Goal: Go to known website: Access a specific website the user already knows

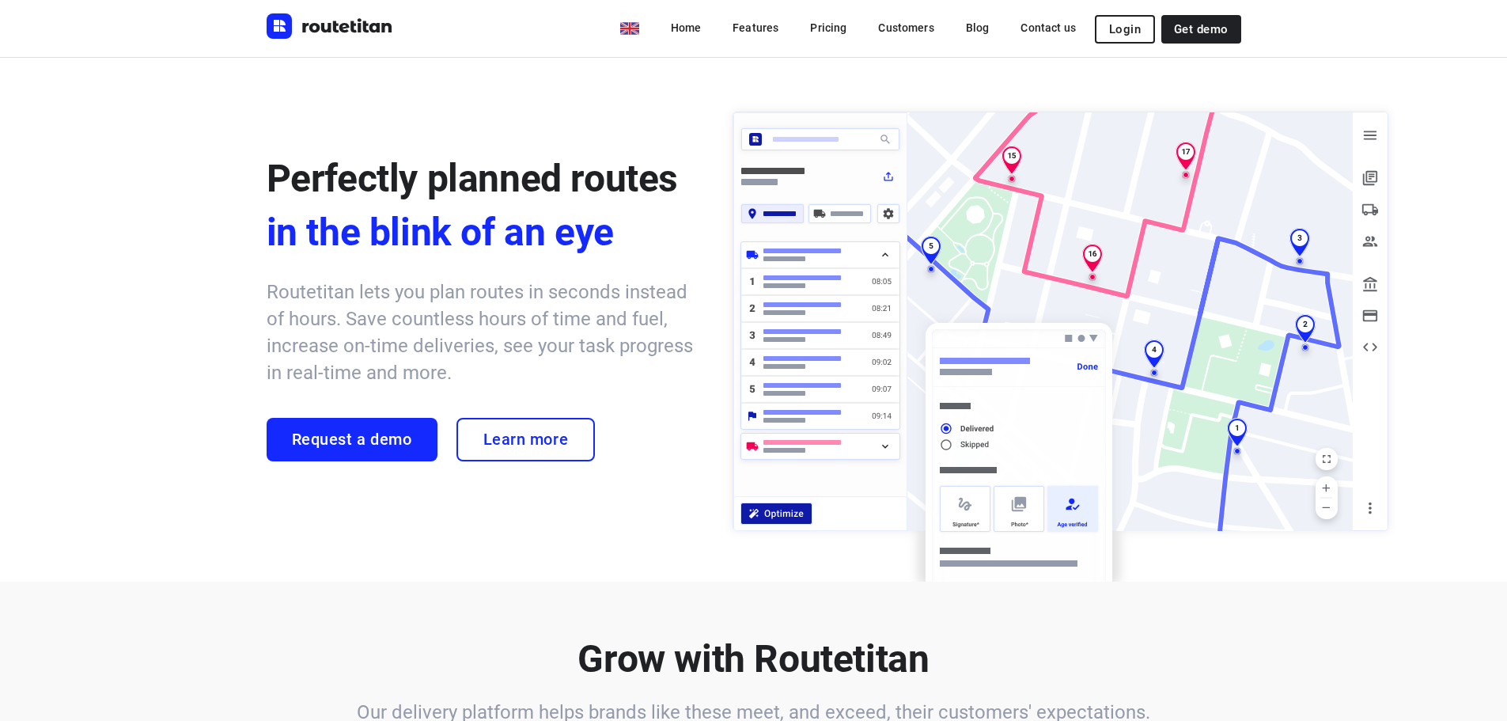
click at [1116, 21] on button "Login" at bounding box center [1125, 29] width 60 height 28
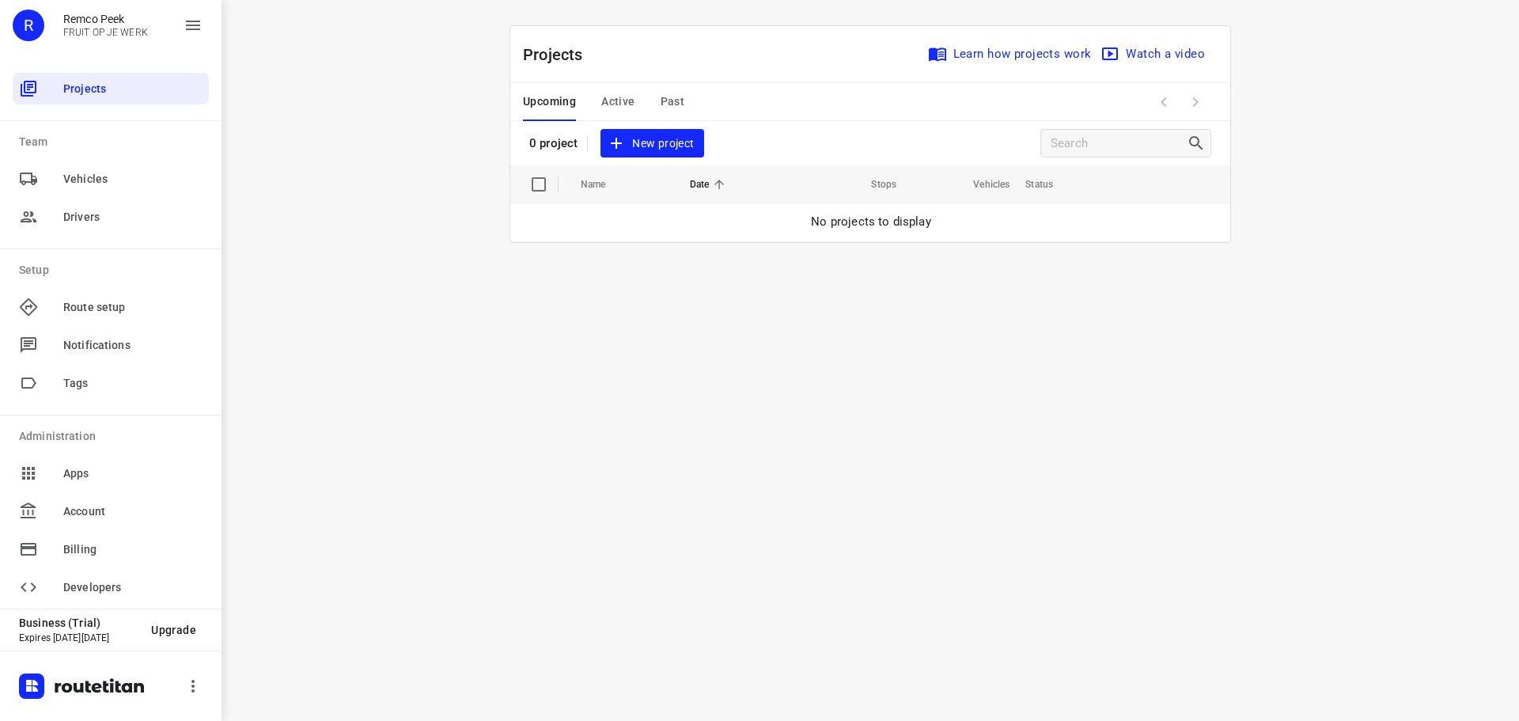
click at [623, 101] on span "Active" at bounding box center [617, 102] width 33 height 20
